Goal: Task Accomplishment & Management: Manage account settings

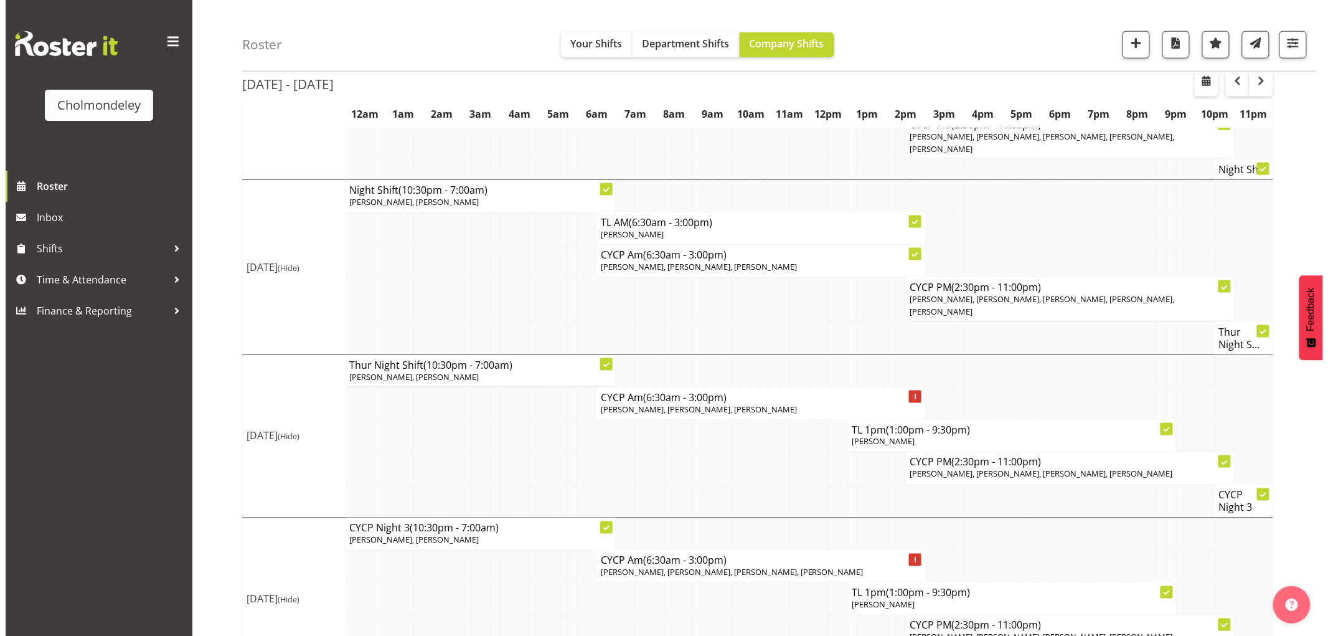
scroll to position [623, 0]
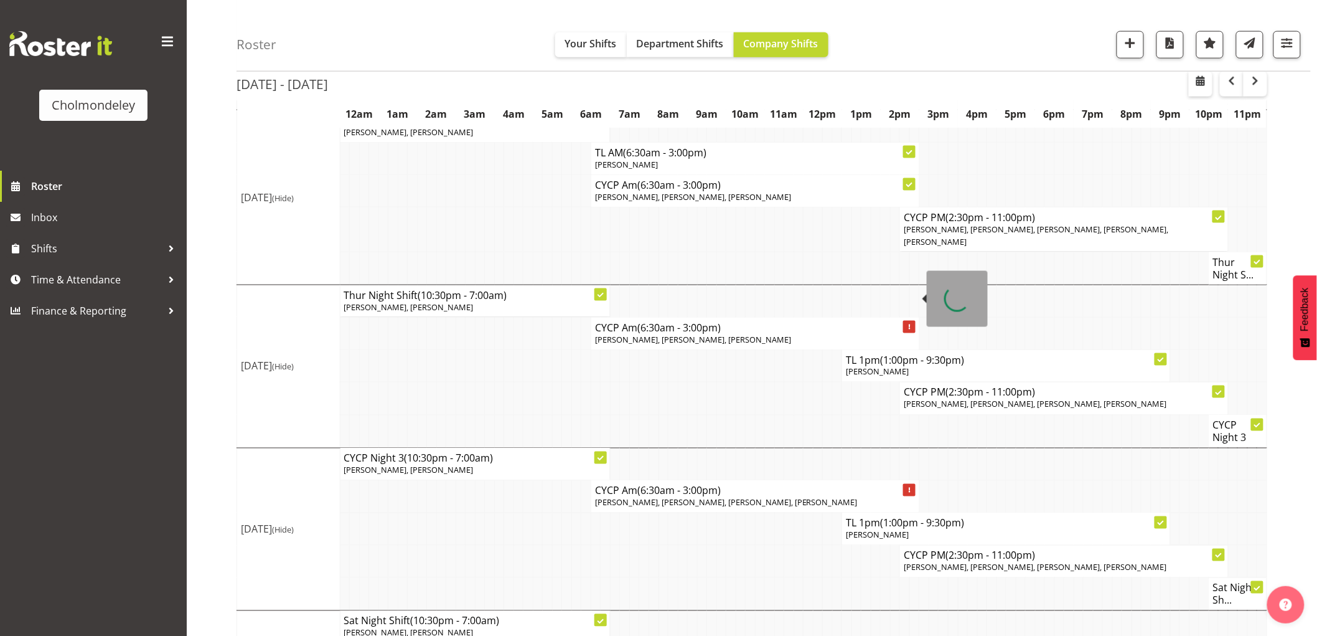
click at [690, 334] on span "[PERSON_NAME], [PERSON_NAME], [PERSON_NAME]" at bounding box center [693, 339] width 196 height 11
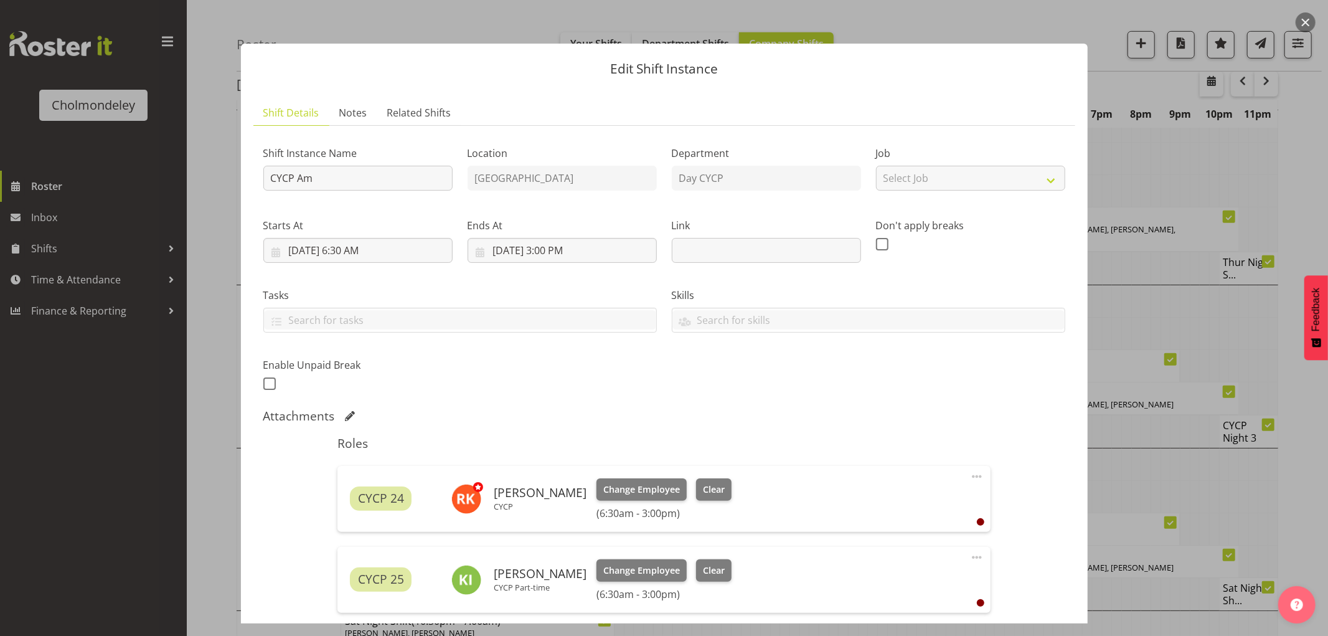
scroll to position [207, 0]
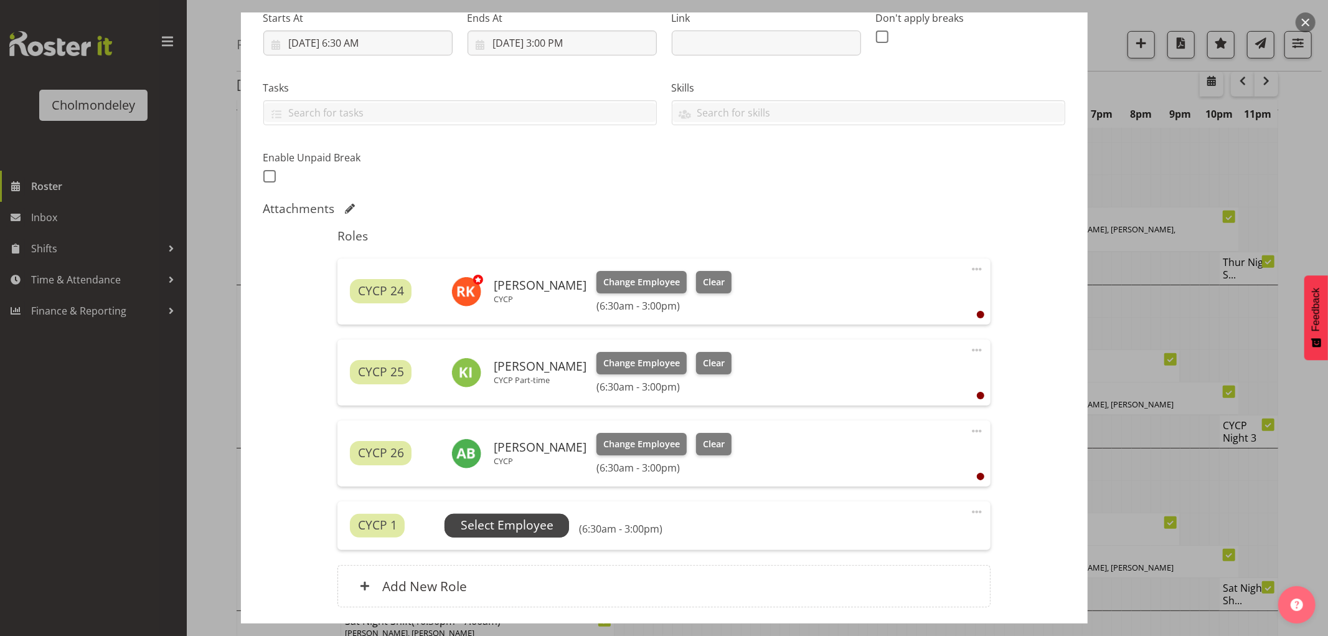
click at [520, 525] on span "Select Employee" at bounding box center [507, 525] width 93 height 18
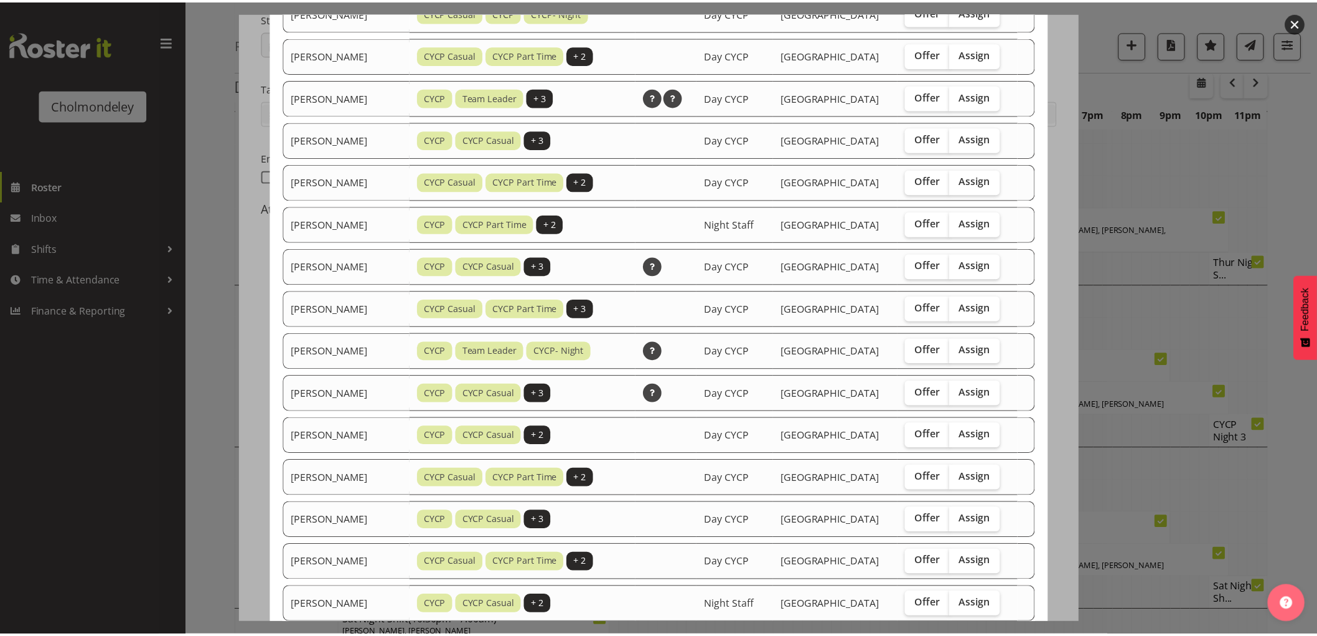
scroll to position [749, 0]
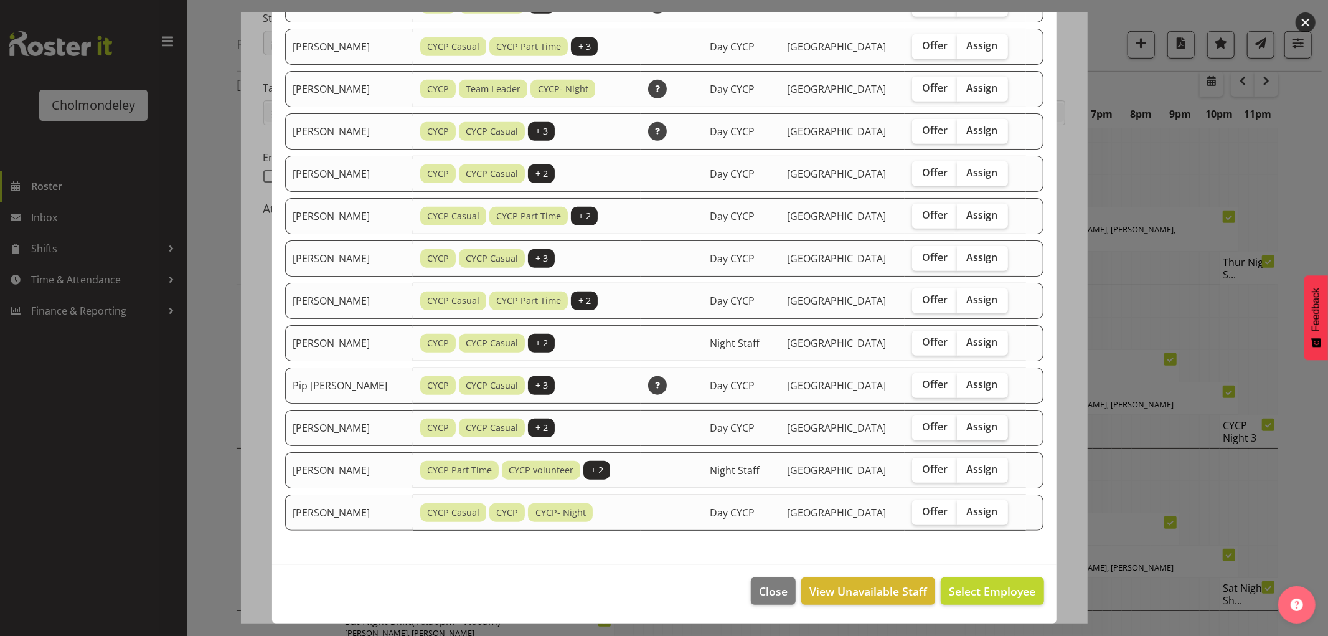
click at [984, 426] on span "Assign" at bounding box center [982, 426] width 31 height 12
click at [965, 426] on input "Assign" at bounding box center [961, 427] width 8 height 8
checkbox input "true"
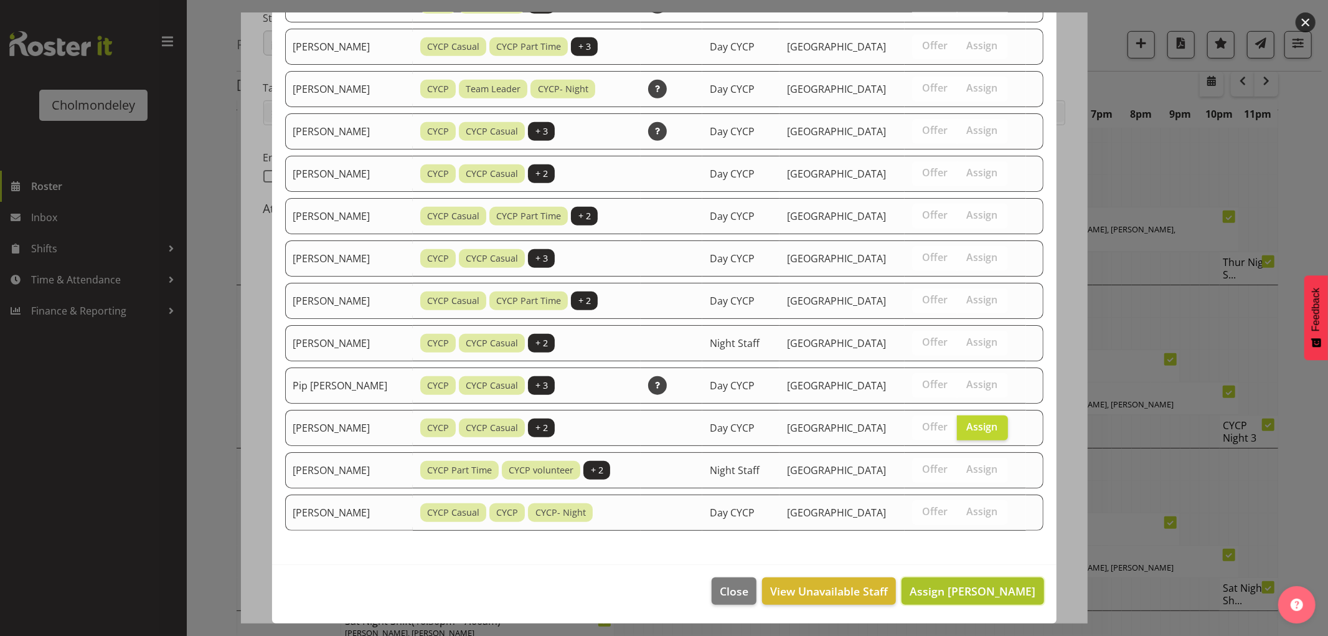
click at [993, 592] on span "Assign [PERSON_NAME]" at bounding box center [973, 590] width 126 height 15
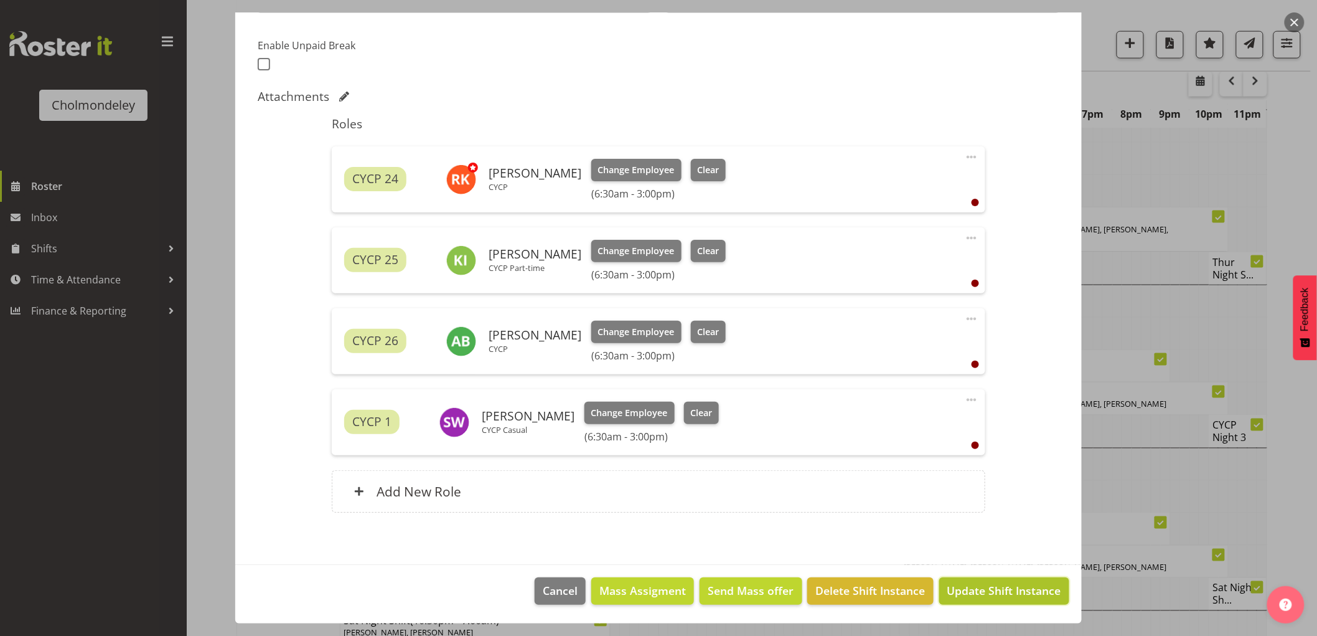
click at [1009, 590] on span "Update Shift Instance" at bounding box center [1005, 590] width 114 height 16
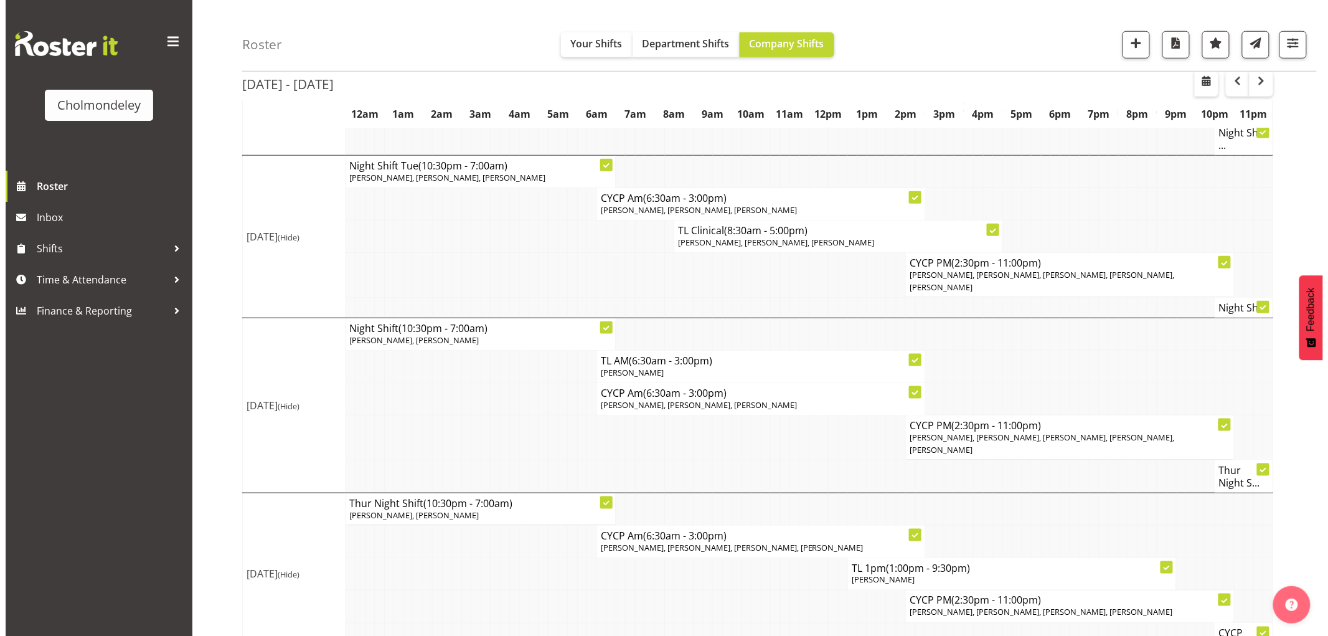
scroll to position [638, 0]
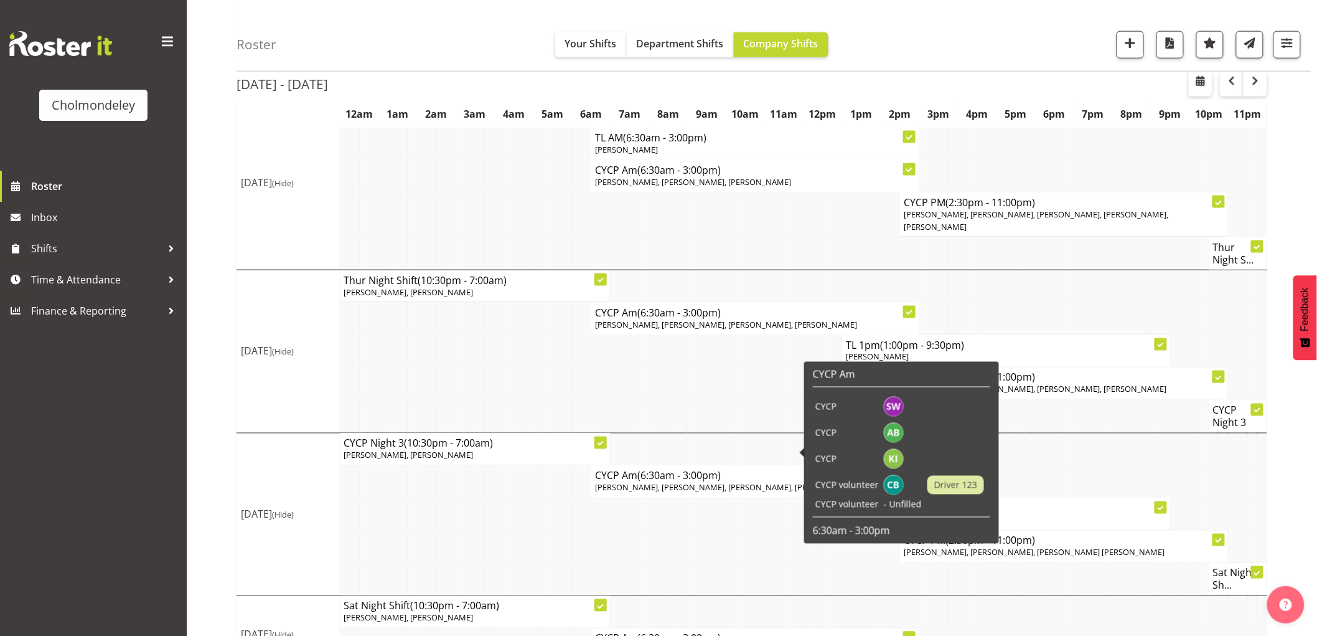
click at [716, 482] on span "[PERSON_NAME], [PERSON_NAME], [PERSON_NAME], [PERSON_NAME]" at bounding box center [726, 487] width 263 height 11
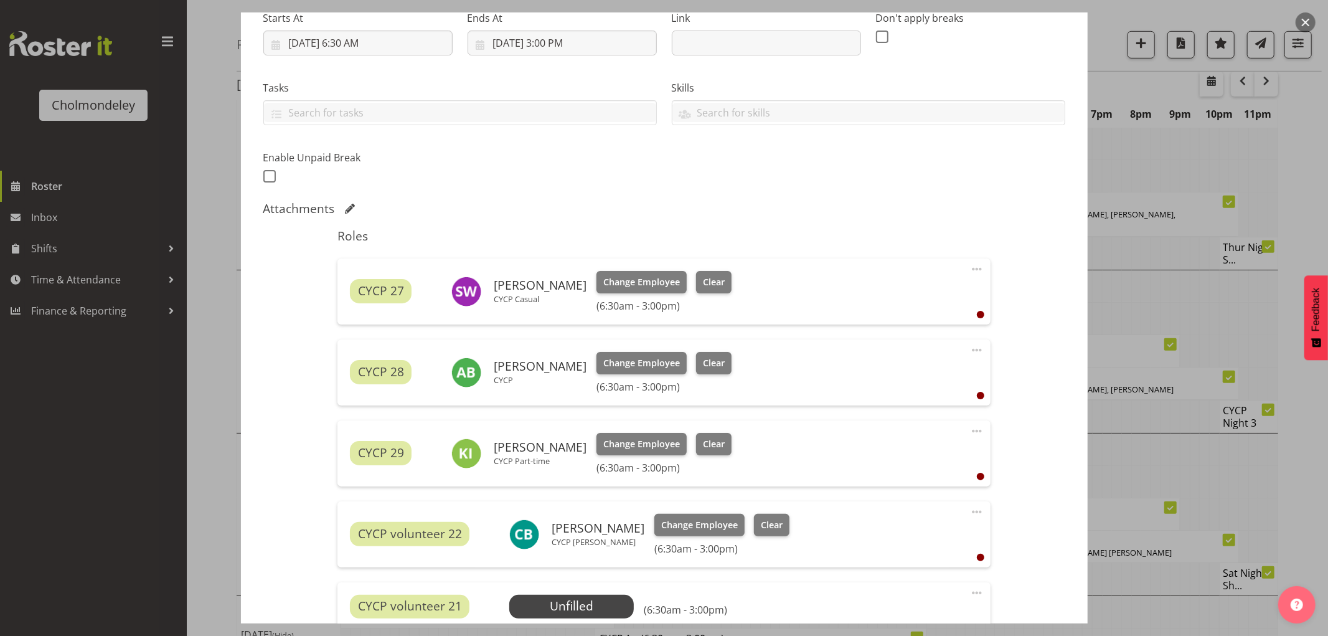
scroll to position [383, 0]
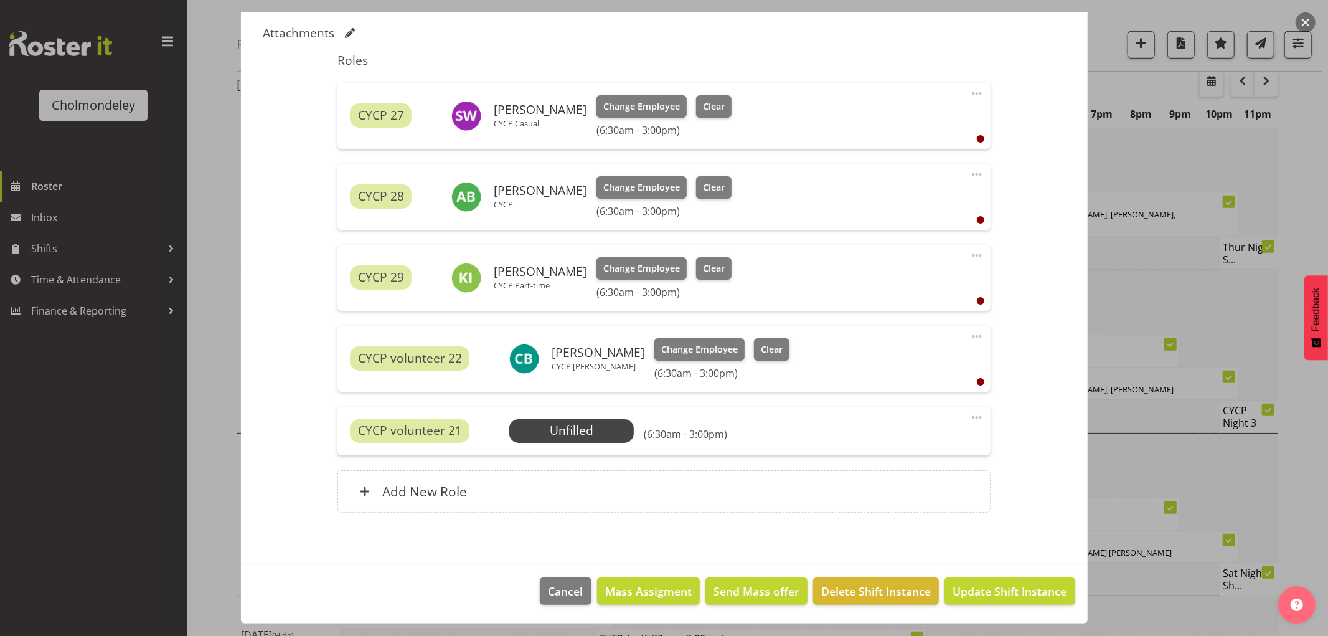
click at [969, 414] on span at bounding box center [976, 417] width 15 height 15
click at [928, 494] on link "Delete" at bounding box center [925, 492] width 120 height 22
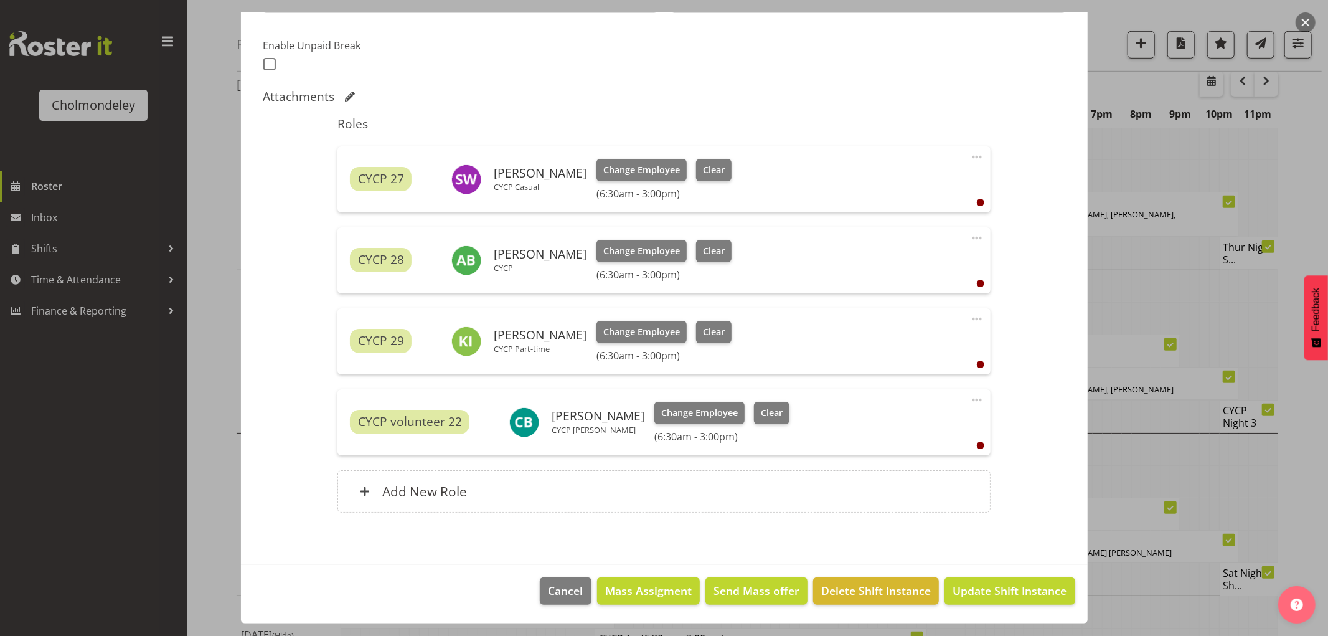
scroll to position [319, 0]
click at [719, 490] on div "Add New Role" at bounding box center [663, 491] width 653 height 42
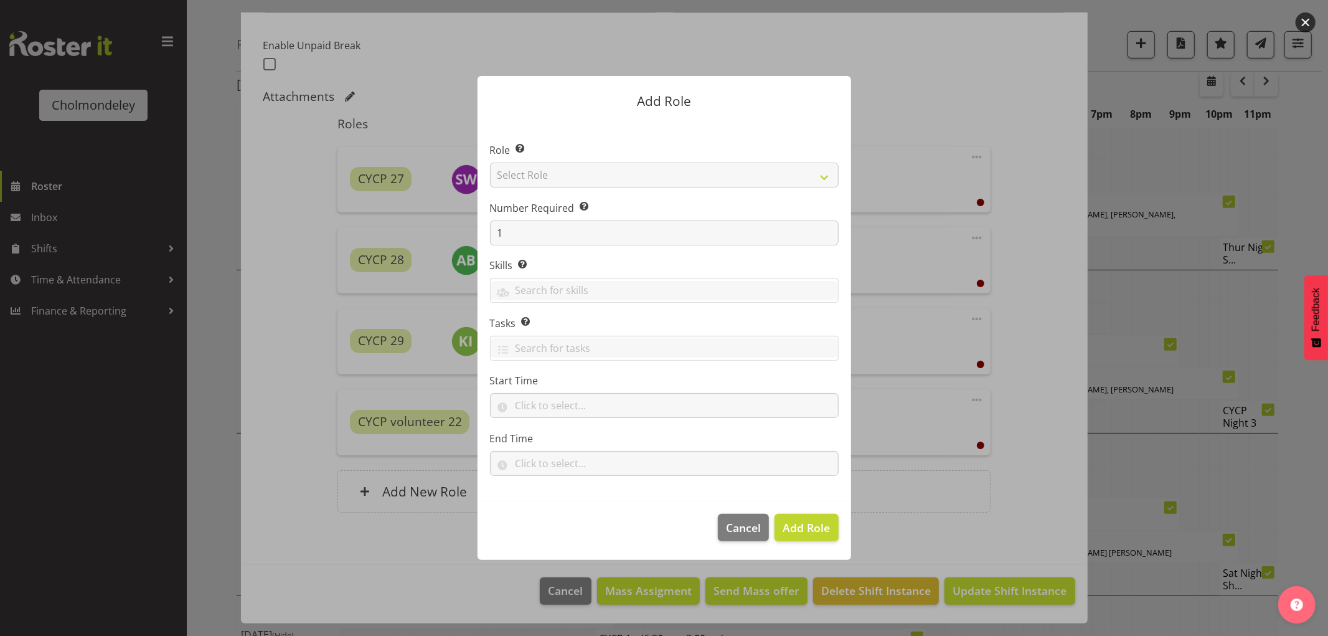
click at [825, 173] on section "Role Select the role you wish to add to the shift. Select Role Awhi Team CYCP C…" at bounding box center [665, 310] width 374 height 381
click at [821, 176] on select "Select Role Awhi Team CYCP CYCP Casual CYCP Part Time CYCP volunteer CYCP- Nigh…" at bounding box center [664, 174] width 349 height 25
select select "206"
click at [490, 162] on select "Select Role Awhi Team CYCP CYCP Casual CYCP Part Time CYCP volunteer CYCP- Nigh…" at bounding box center [664, 174] width 349 height 25
click at [806, 530] on span "Add Role" at bounding box center [806, 527] width 47 height 15
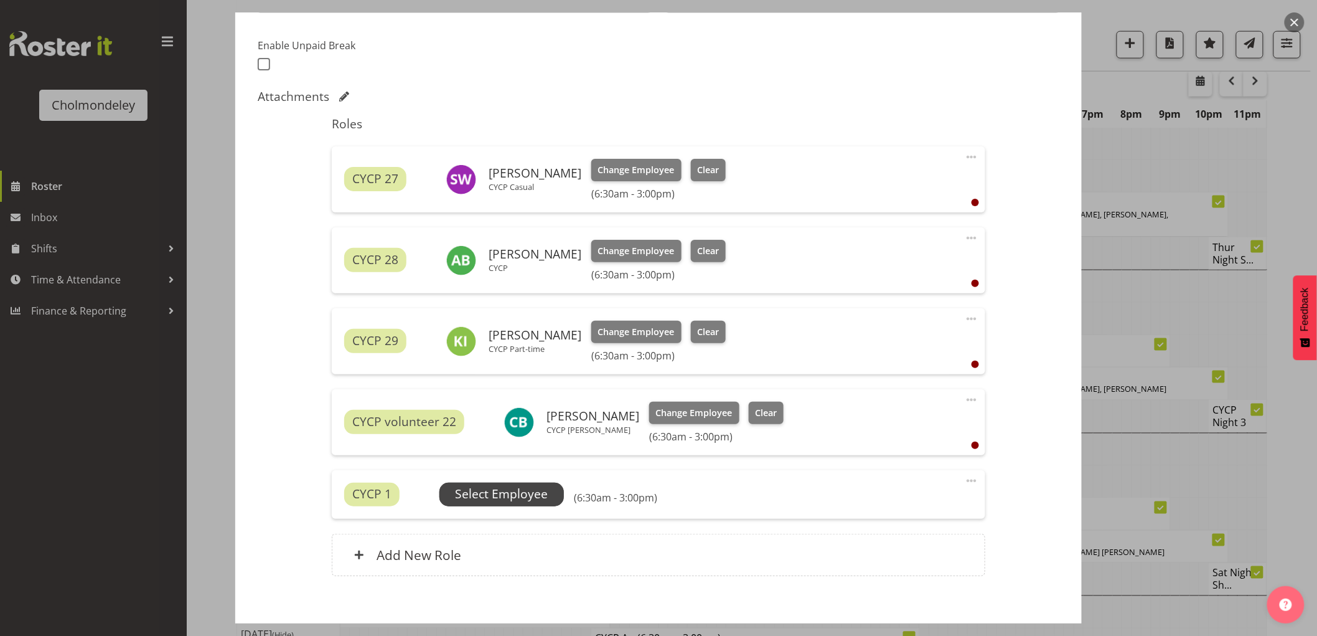
click at [512, 488] on span "Select Employee" at bounding box center [501, 494] width 93 height 18
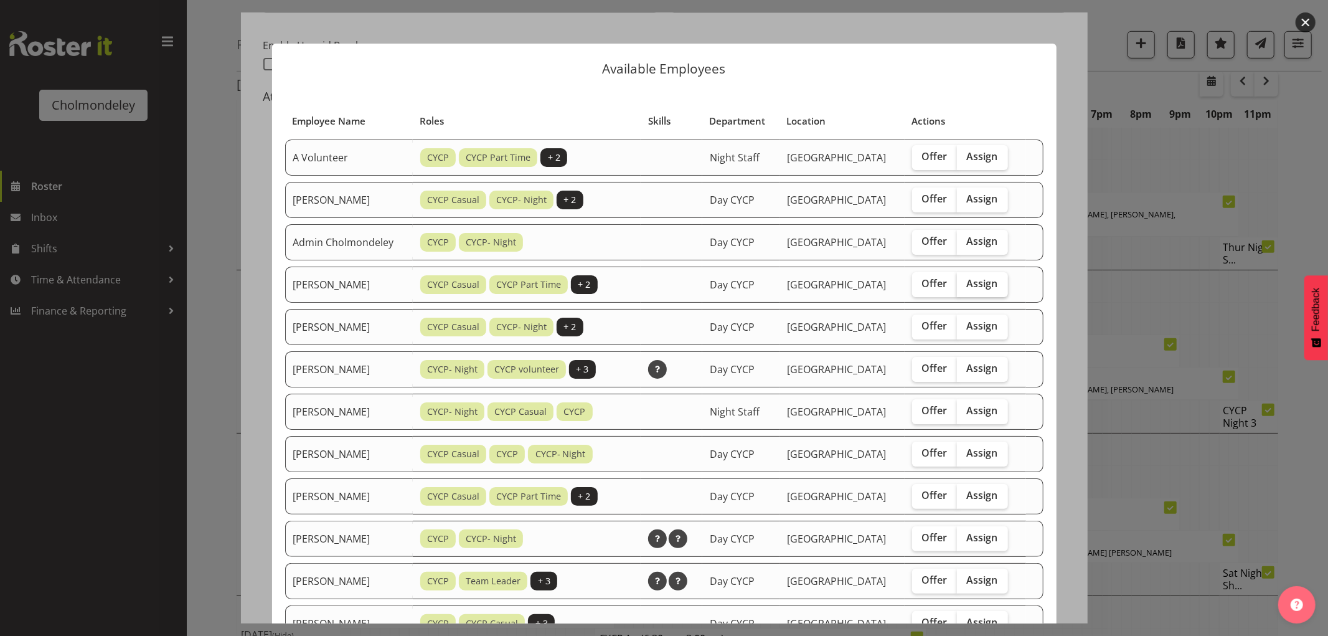
click at [991, 288] on span "Assign" at bounding box center [982, 283] width 31 height 12
click at [965, 288] on input "Assign" at bounding box center [961, 284] width 8 height 8
checkbox input "true"
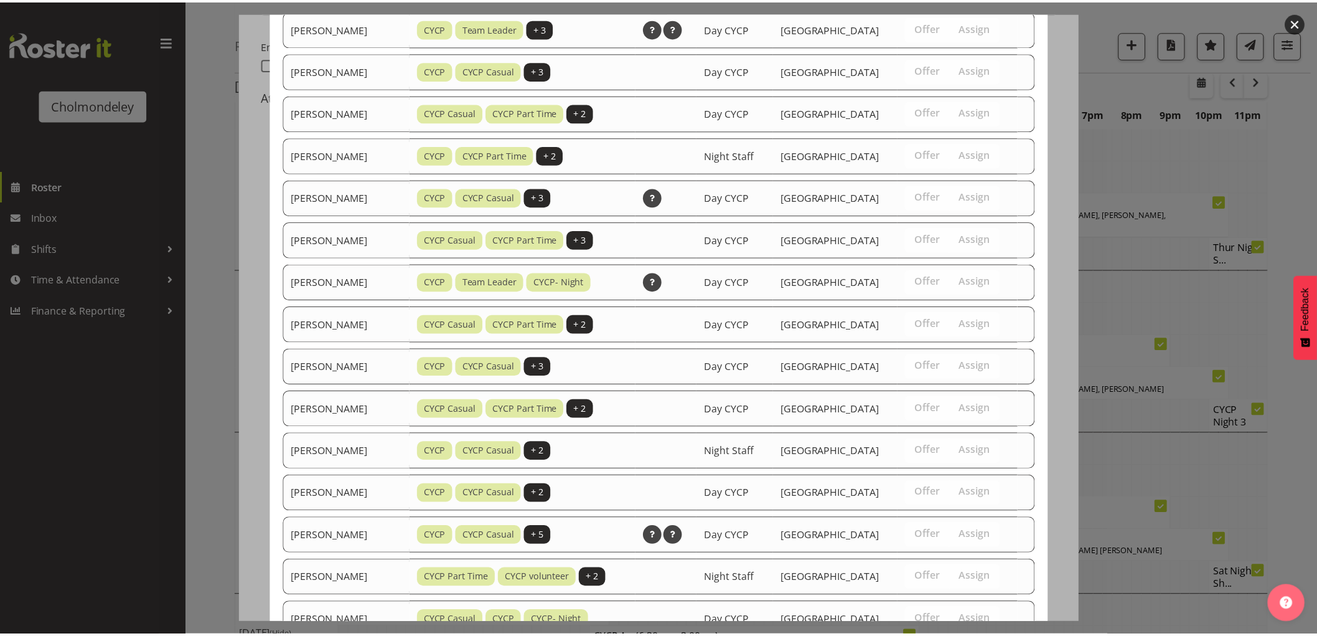
scroll to position [706, 0]
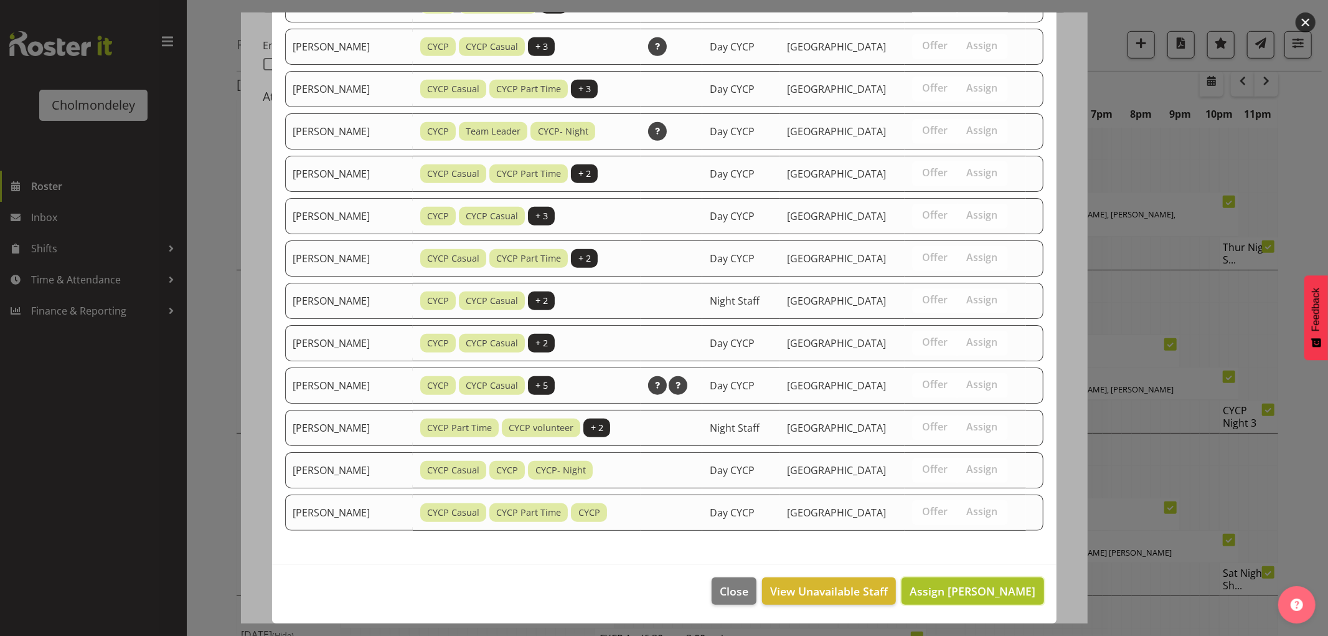
click at [1006, 596] on span "Assign [PERSON_NAME]" at bounding box center [973, 590] width 126 height 15
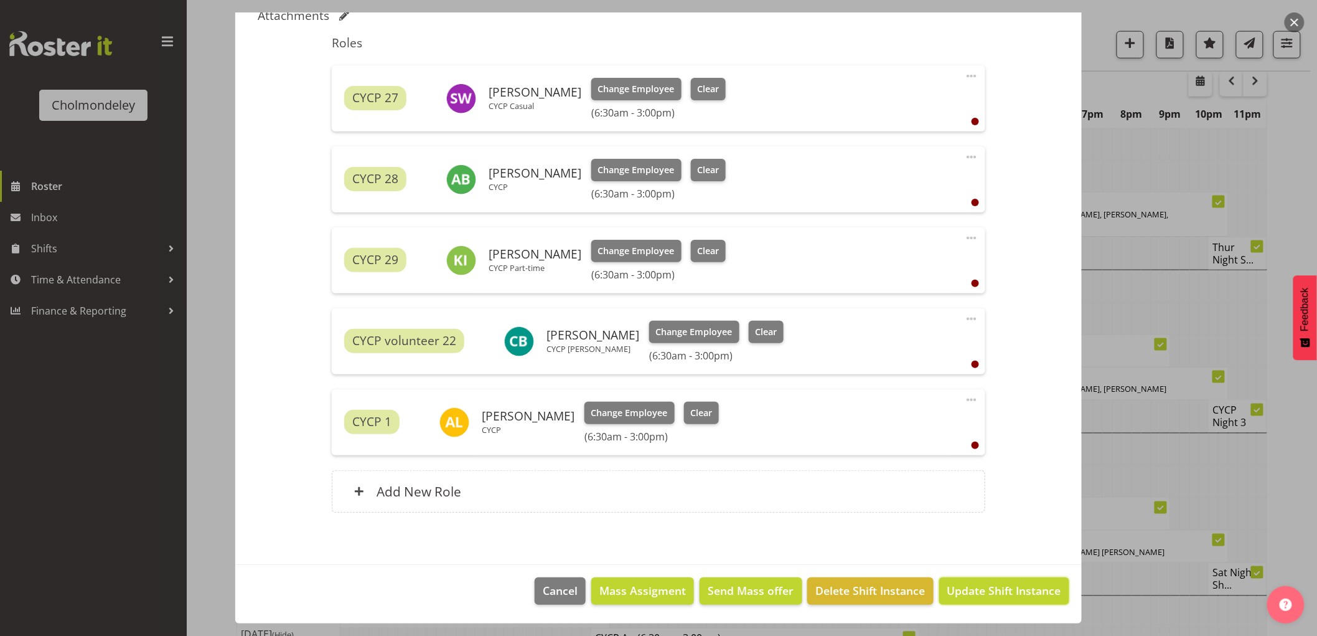
click at [1010, 592] on span "Update Shift Instance" at bounding box center [1005, 590] width 114 height 16
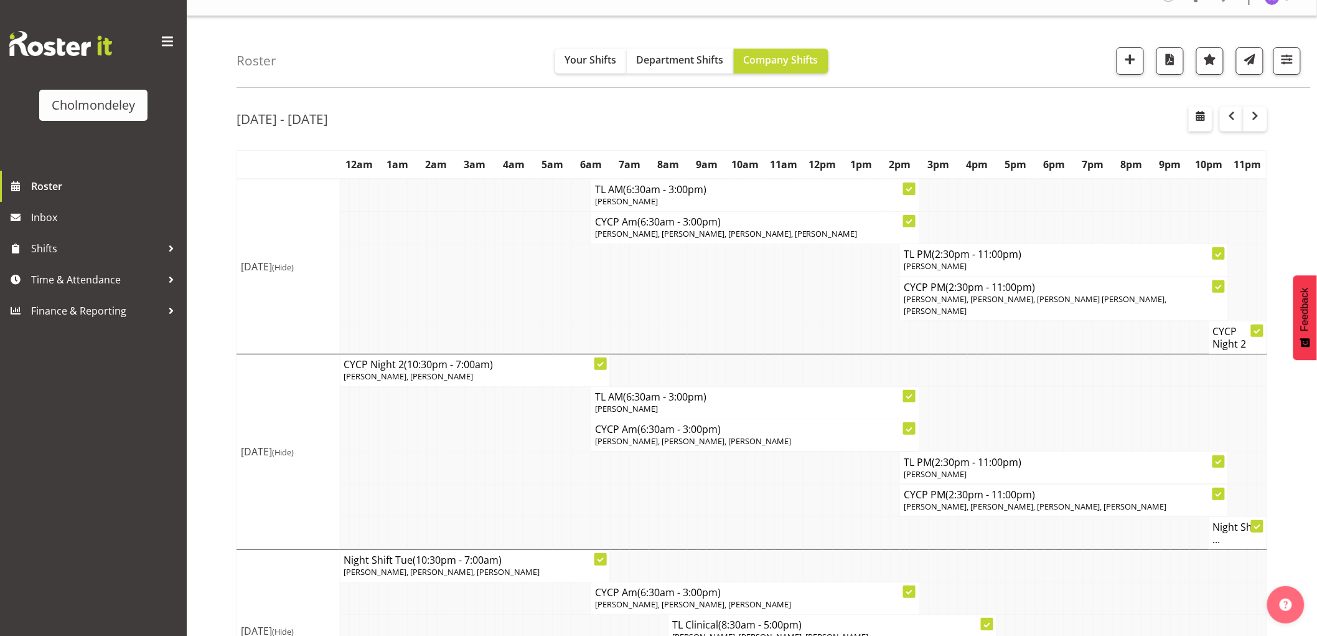
scroll to position [0, 0]
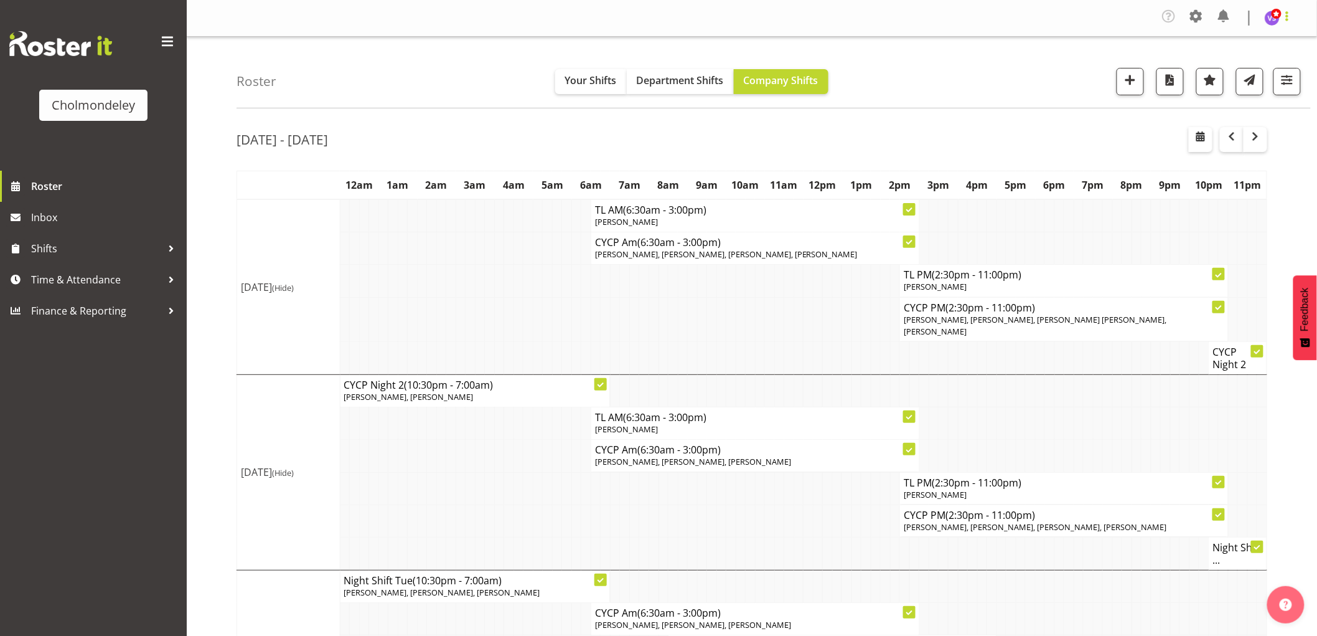
click at [1281, 17] on span at bounding box center [1287, 16] width 15 height 15
click at [1249, 63] on link "Log Out" at bounding box center [1235, 68] width 120 height 22
